Goal: Submit feedback/report problem

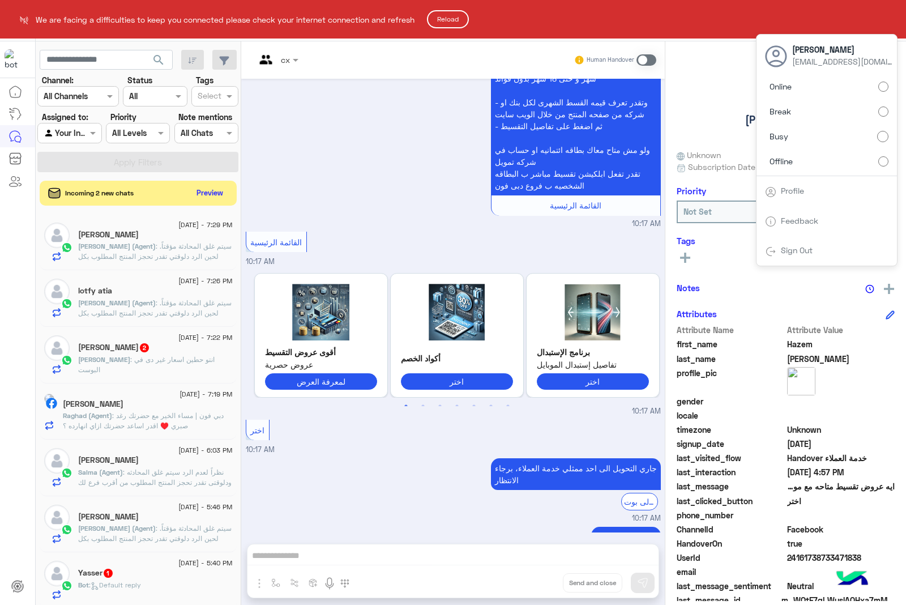
scroll to position [1407, 0]
